Goal: Find specific page/section: Find specific page/section

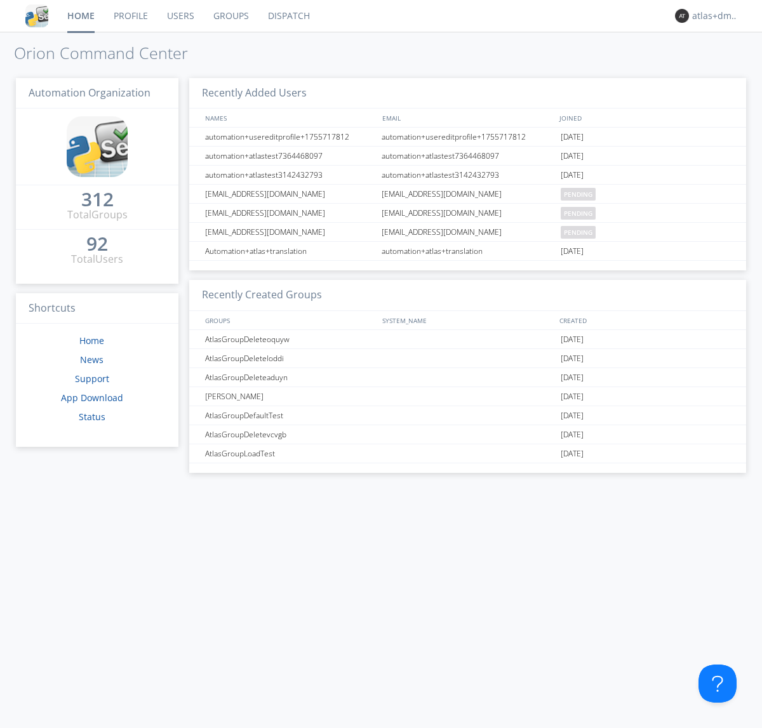
click at [288, 16] on link "Dispatch" at bounding box center [288, 16] width 61 height 32
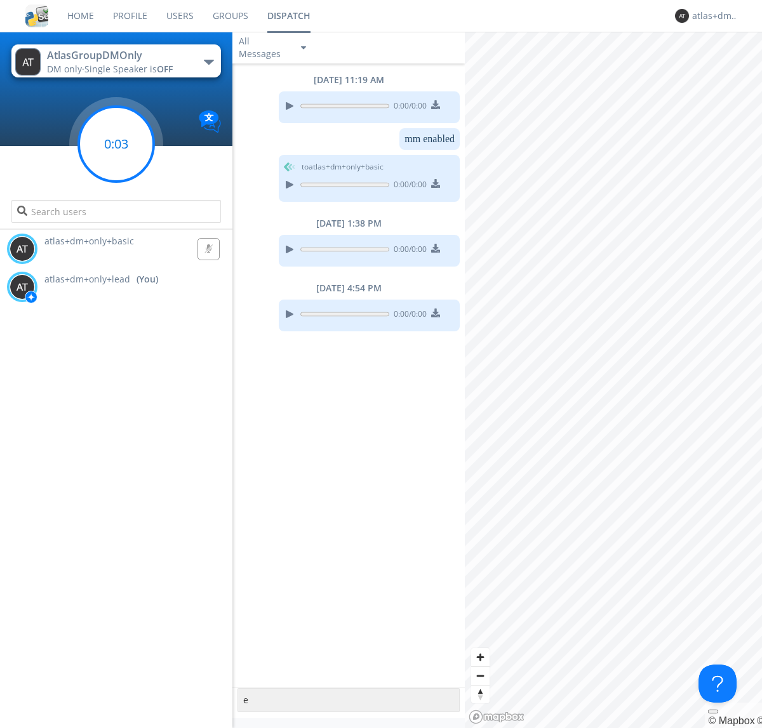
click at [116, 144] on g at bounding box center [116, 144] width 75 height 75
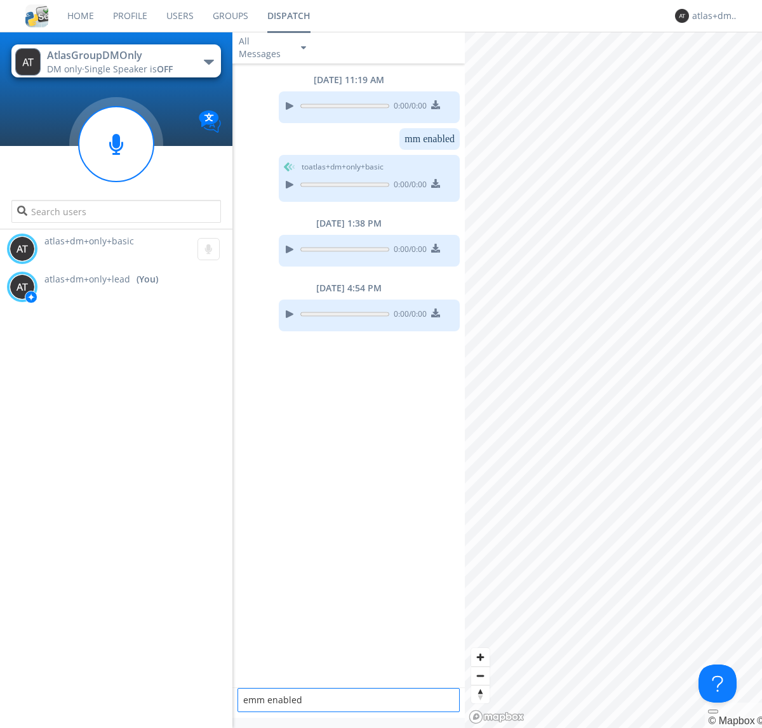
type textarea "emm enabled"
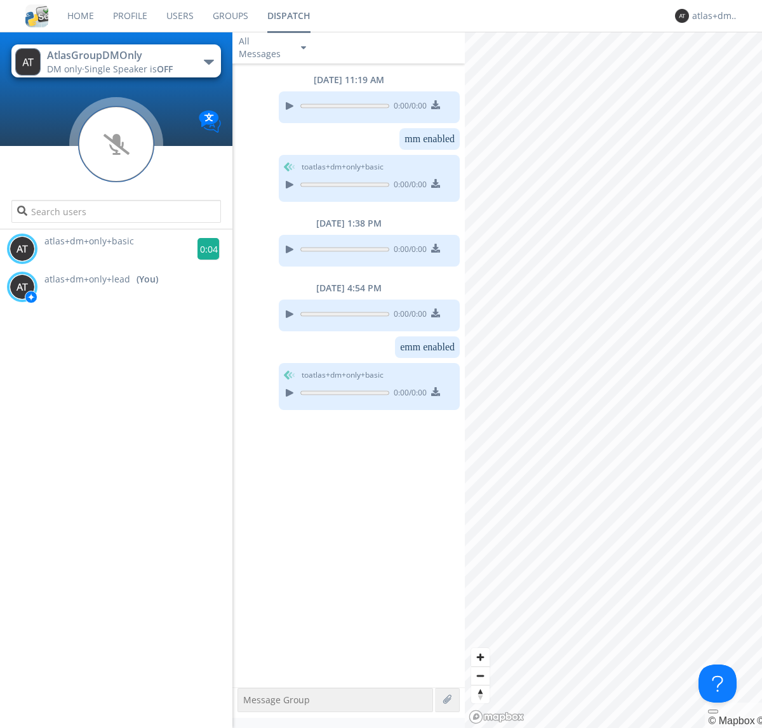
click at [203, 249] on g at bounding box center [208, 249] width 22 height 22
click at [712, 16] on div "atlas+dm+only+lead" at bounding box center [716, 16] width 48 height 13
